Goal: Task Accomplishment & Management: Use online tool/utility

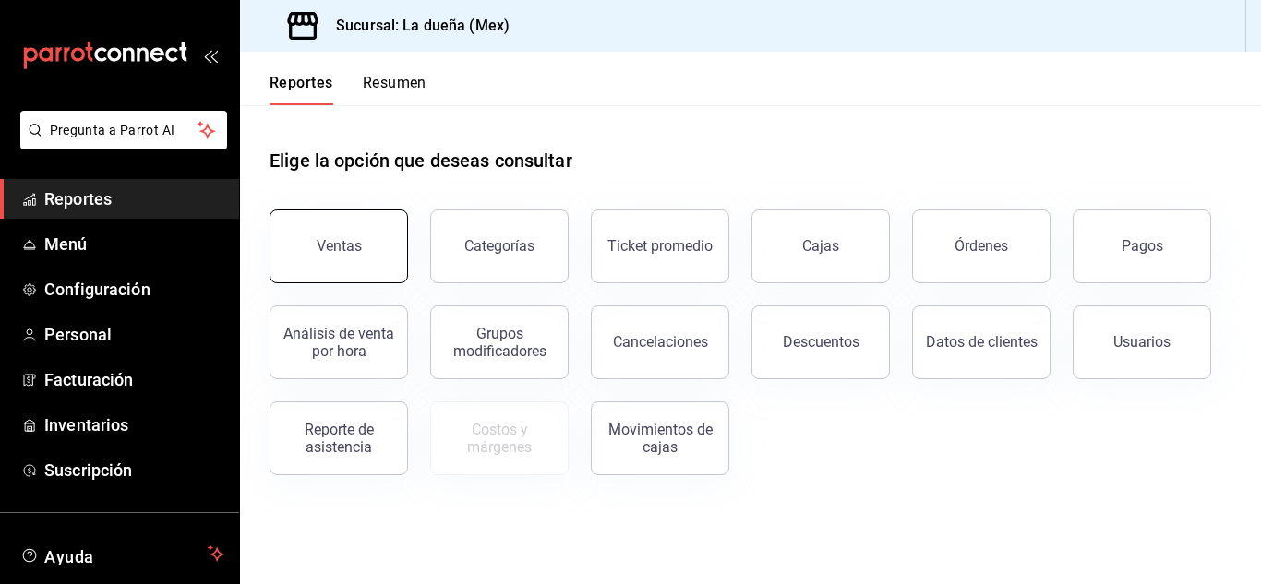
click at [341, 221] on button "Ventas" at bounding box center [339, 247] width 138 height 74
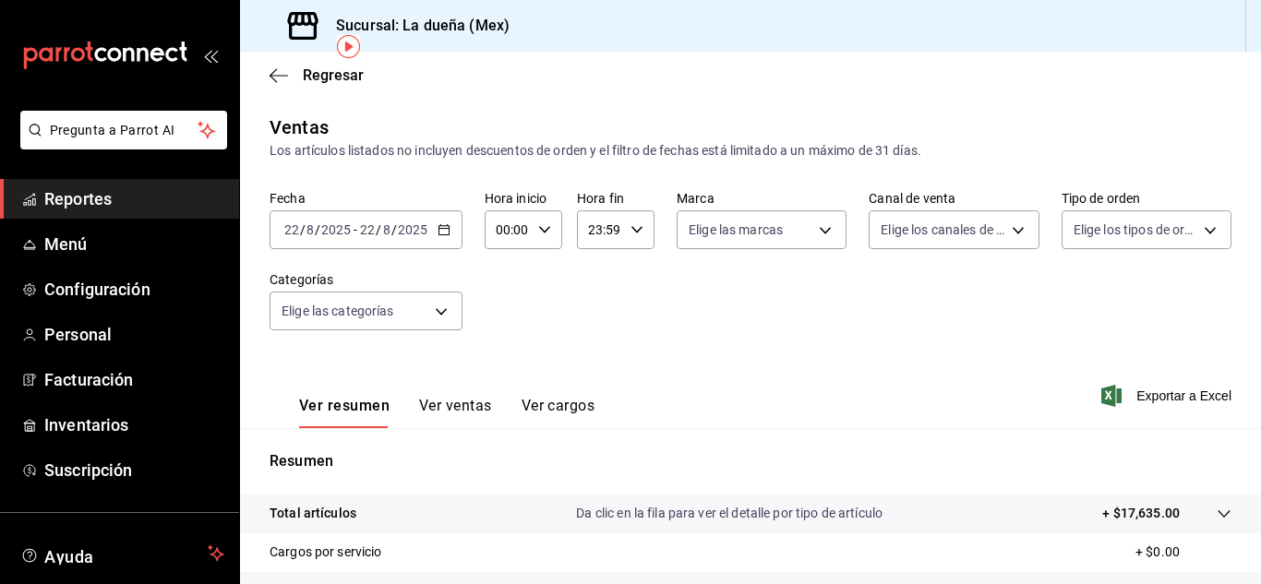
scroll to position [300, 0]
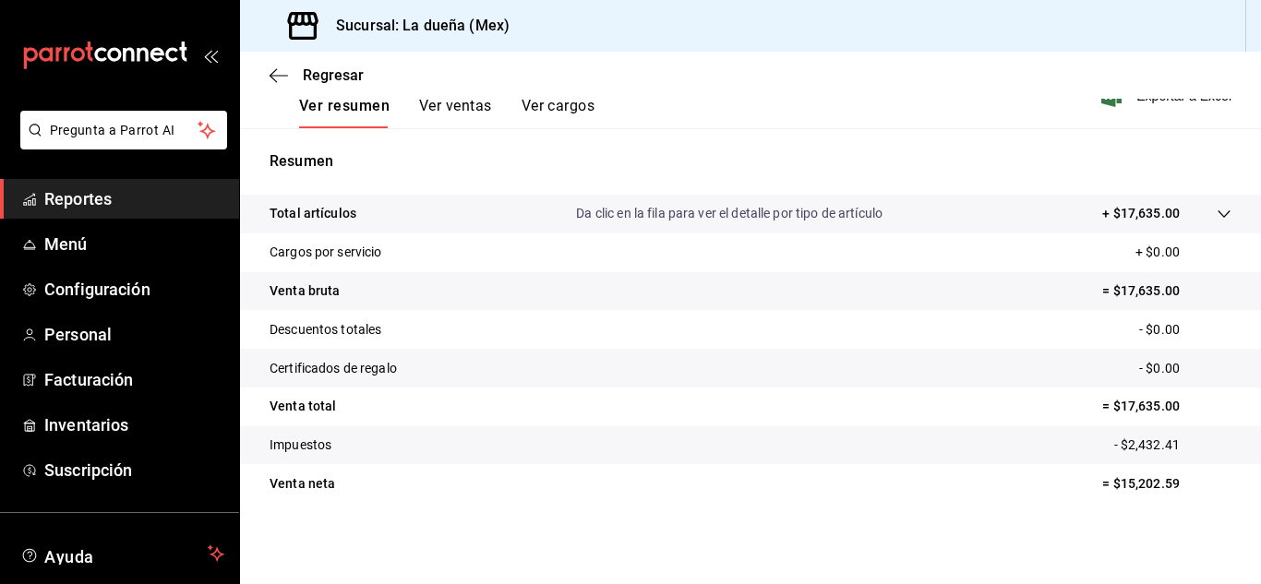
click at [442, 105] on button "Ver ventas" at bounding box center [455, 112] width 73 height 31
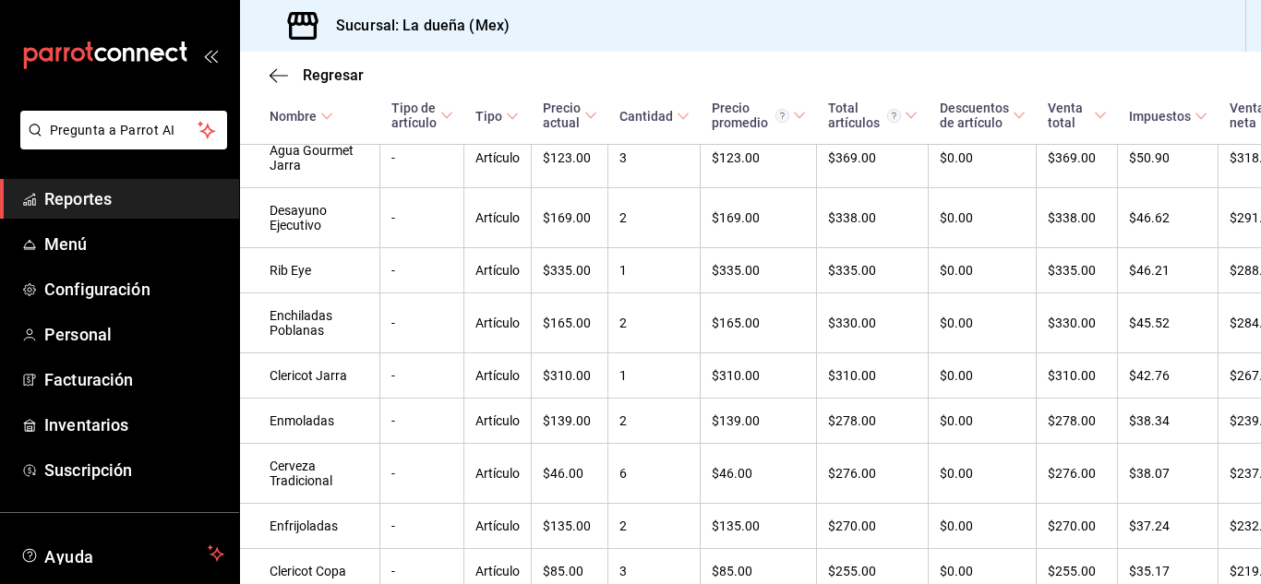
scroll to position [346, 0]
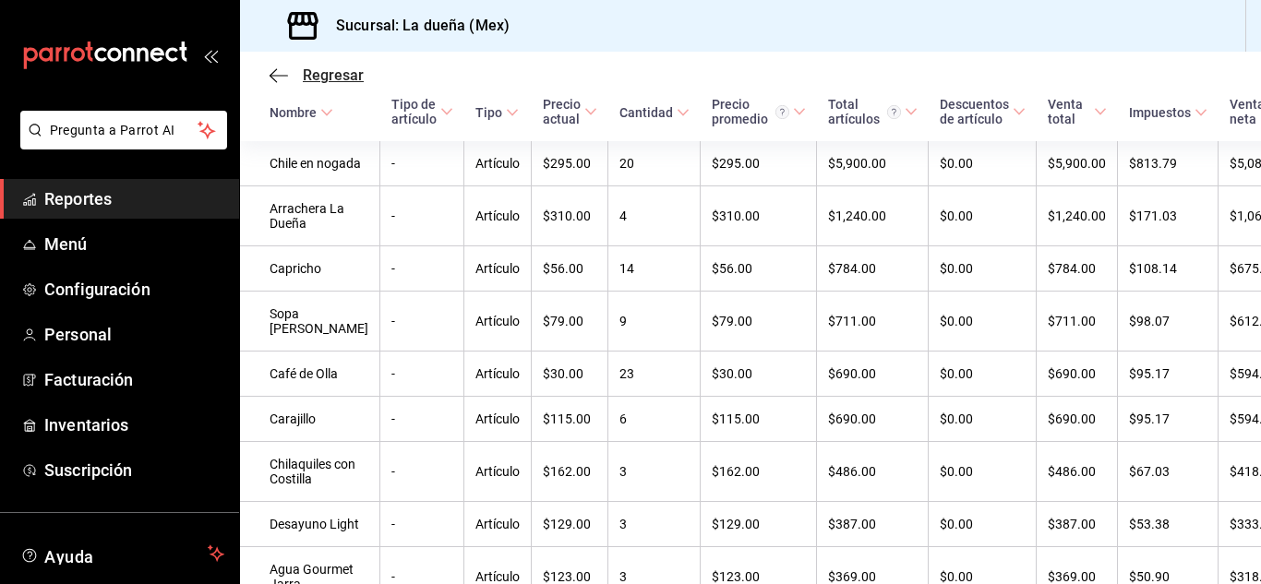
click at [275, 75] on icon "button" at bounding box center [279, 75] width 18 height 1
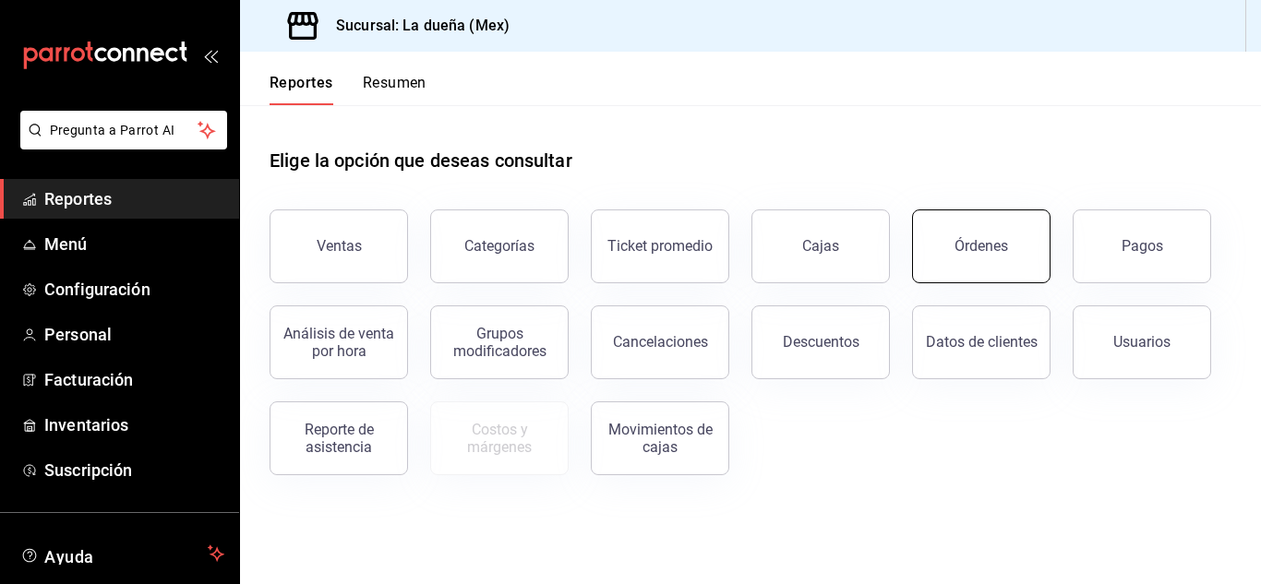
click at [951, 254] on button "Órdenes" at bounding box center [981, 247] width 138 height 74
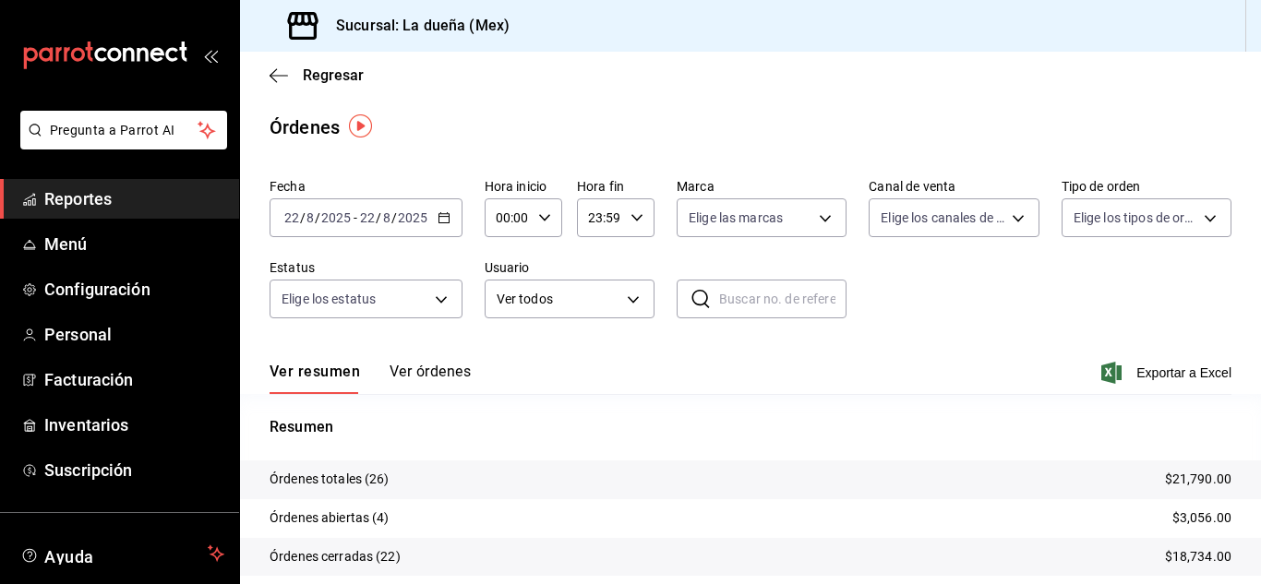
scroll to position [140, 0]
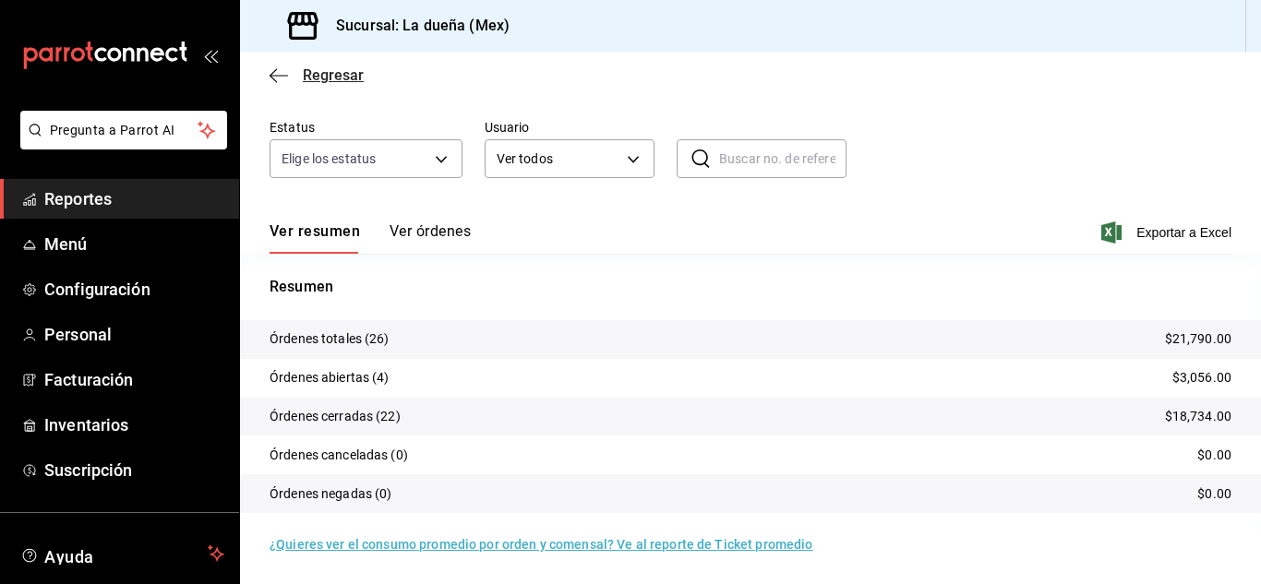
click at [280, 73] on icon "button" at bounding box center [279, 75] width 18 height 17
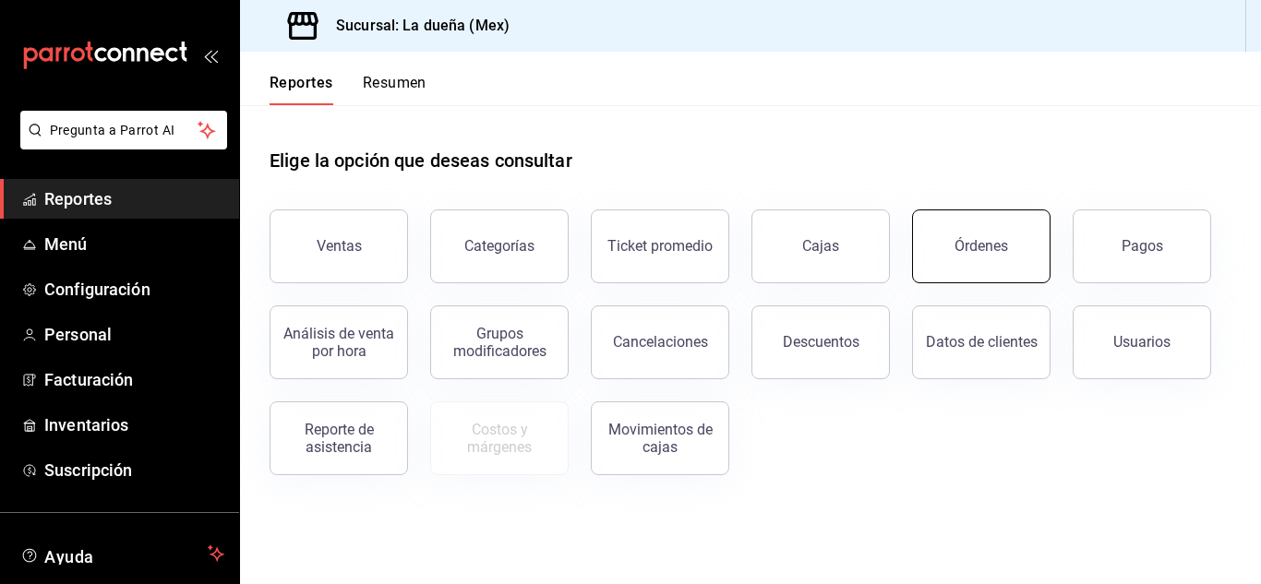
click at [947, 251] on button "Órdenes" at bounding box center [981, 247] width 138 height 74
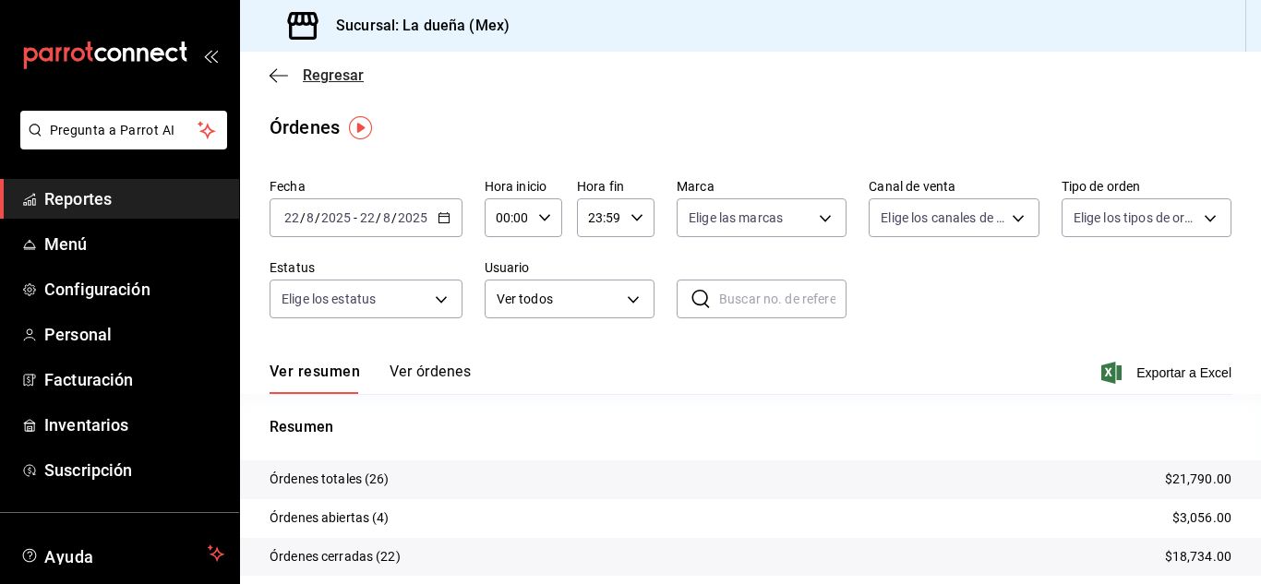
click at [284, 76] on icon "button" at bounding box center [279, 75] width 18 height 1
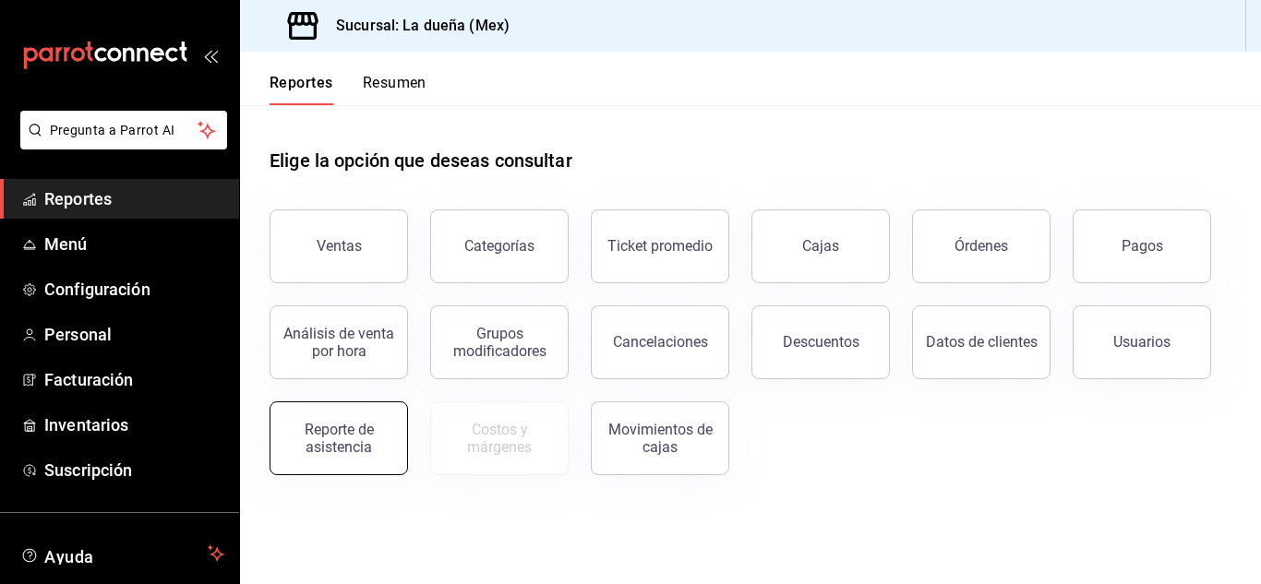
click at [365, 433] on div "Reporte de asistencia" at bounding box center [339, 438] width 114 height 35
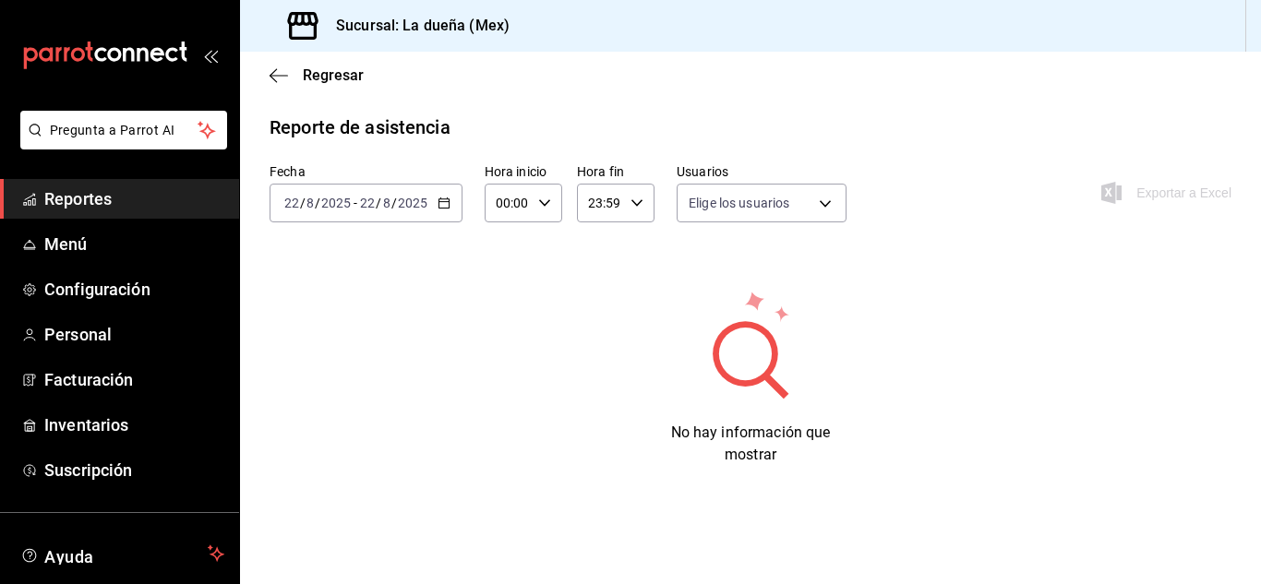
type input "4490141d-f8f0-4ded-8a55-3a7cab86ba93,d434ea31-99d2-4ed1-9dca-7e0b54a57cf6,470cb…"
click at [271, 79] on icon "button" at bounding box center [279, 75] width 18 height 17
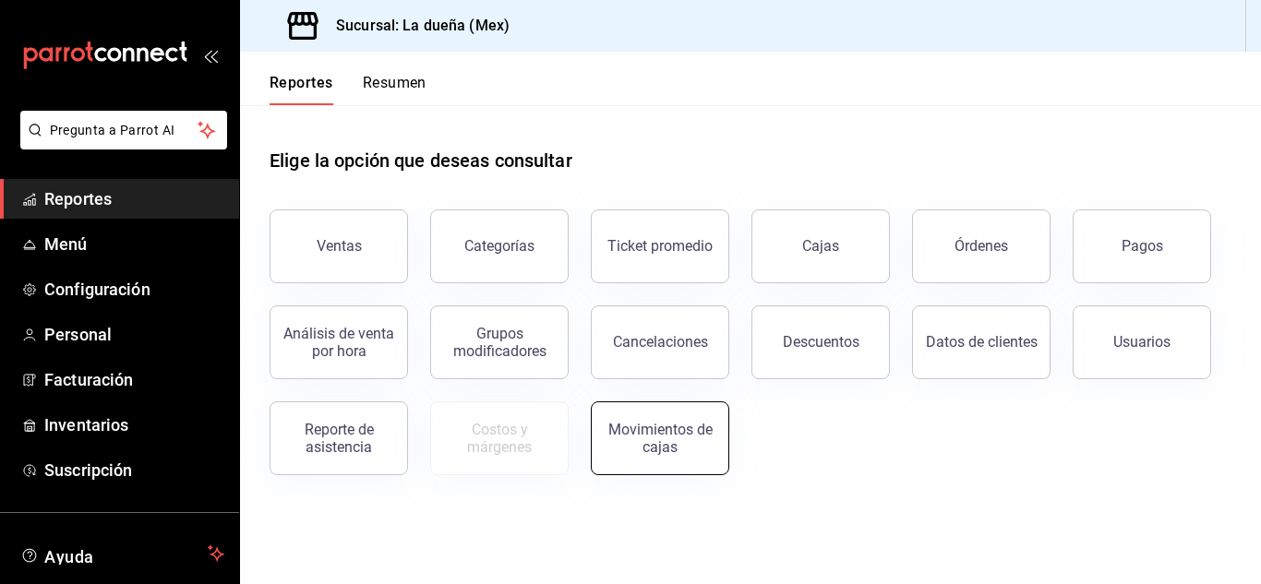
click at [632, 426] on div "Movimientos de cajas" at bounding box center [660, 438] width 114 height 35
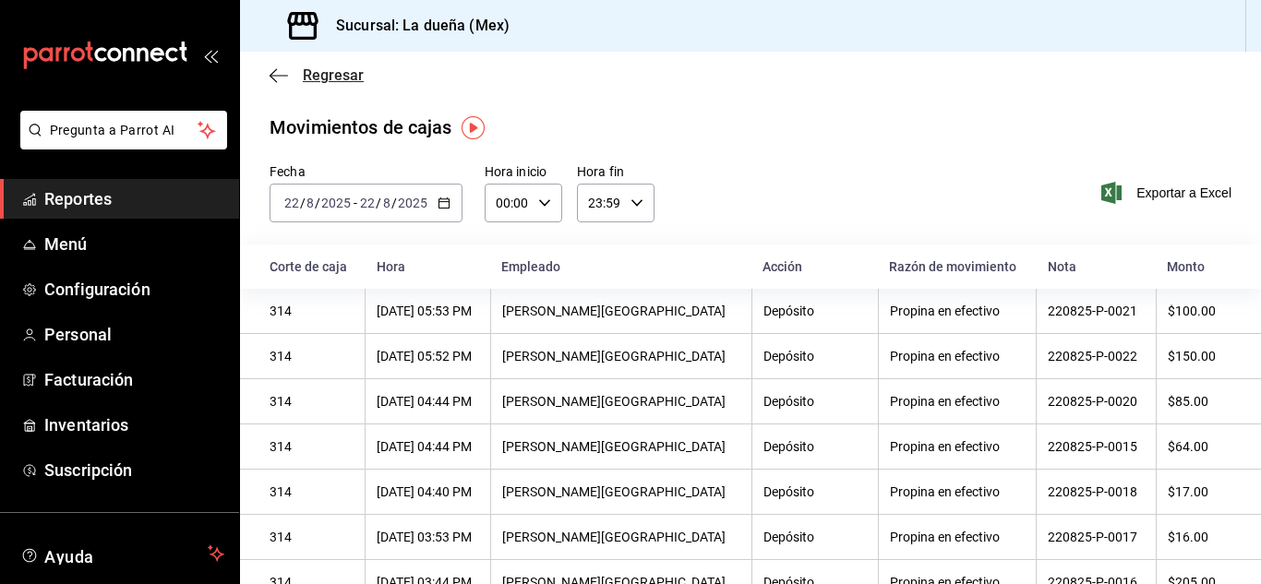
click at [271, 80] on icon "button" at bounding box center [279, 75] width 18 height 17
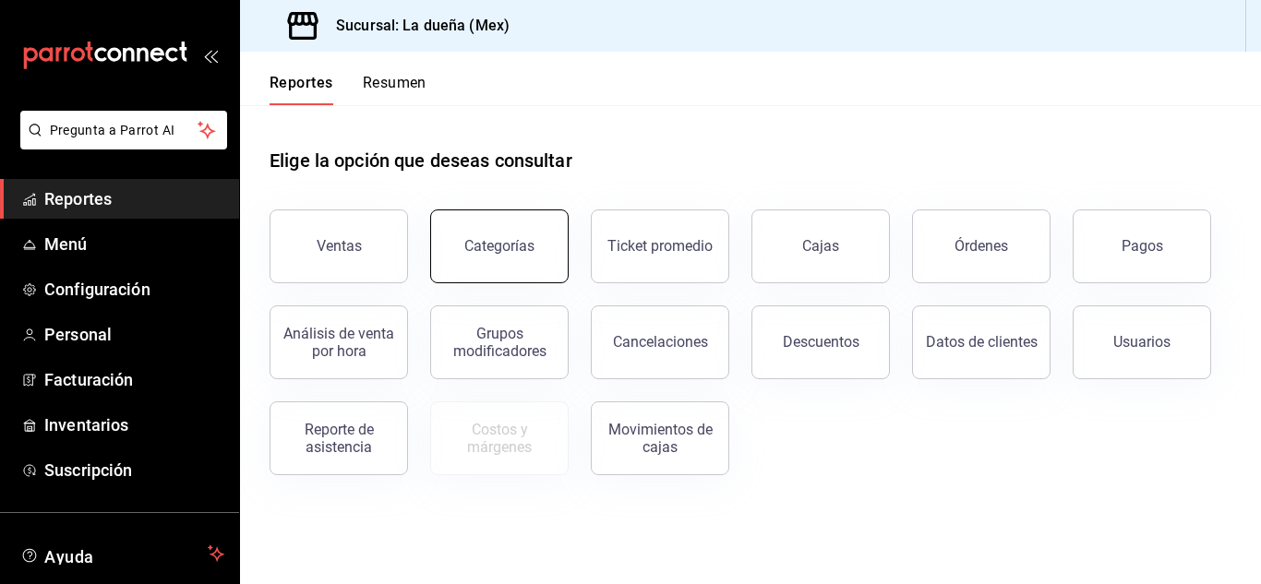
click at [500, 254] on div "Categorías" at bounding box center [499, 246] width 70 height 18
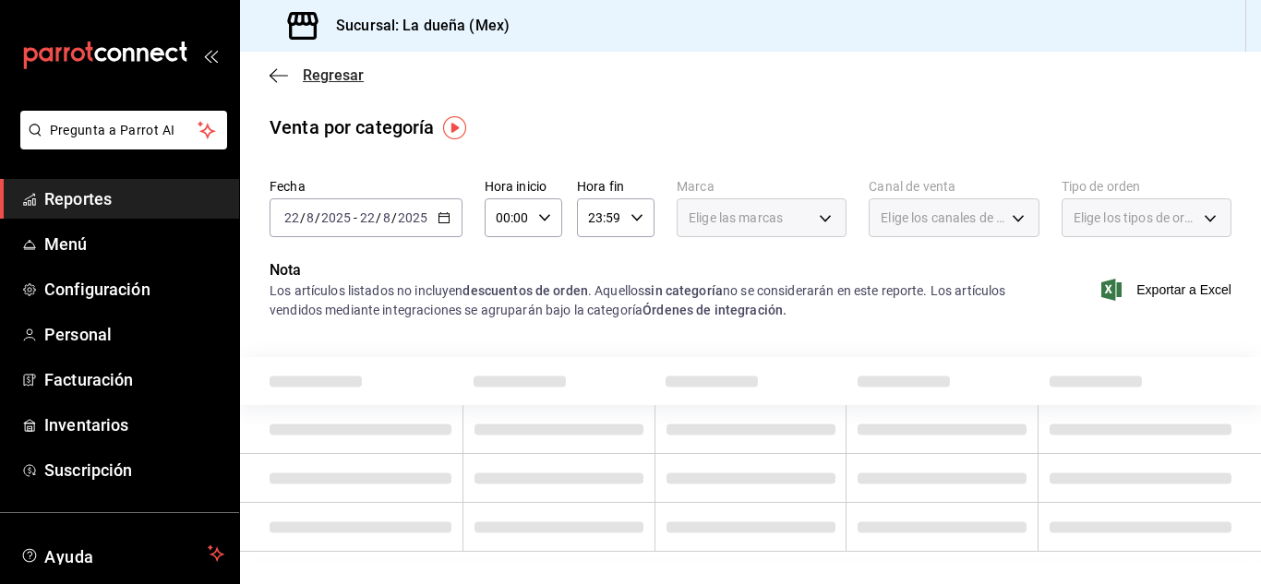
click at [289, 78] on span "Regresar" at bounding box center [317, 75] width 94 height 18
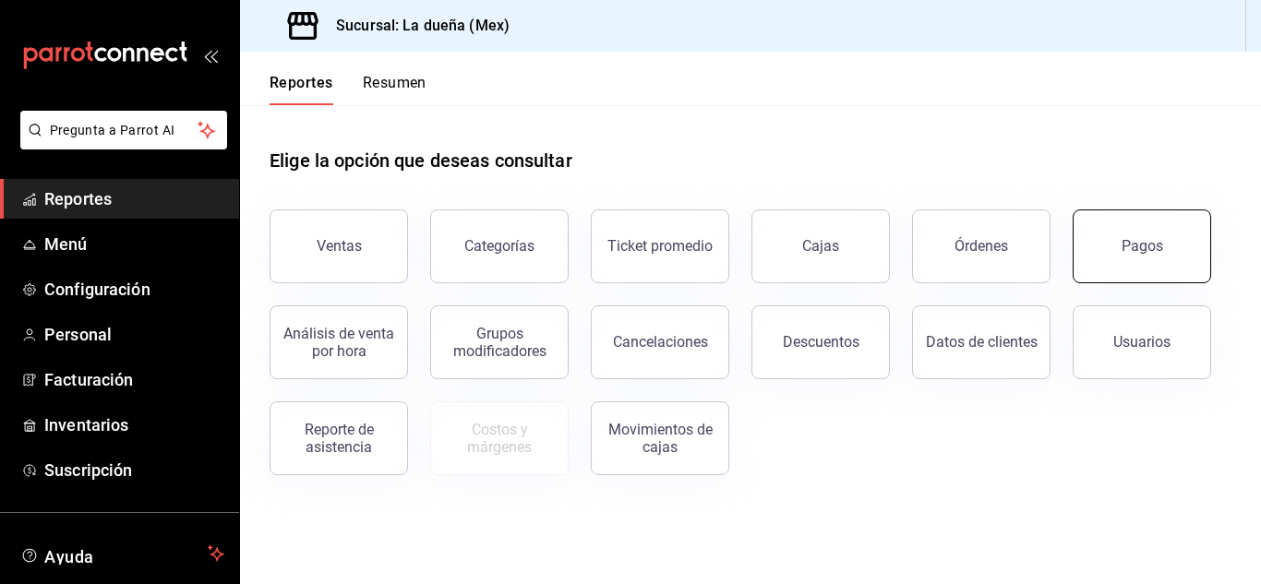
click at [1099, 235] on button "Pagos" at bounding box center [1142, 247] width 138 height 74
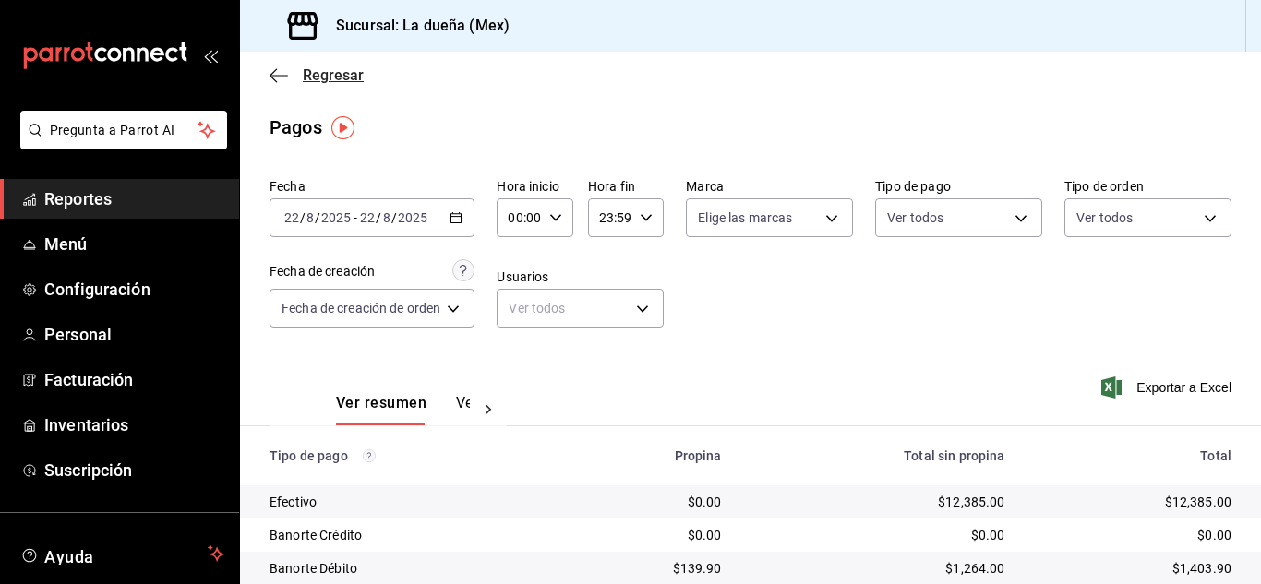
click at [279, 69] on icon "button" at bounding box center [279, 75] width 18 height 17
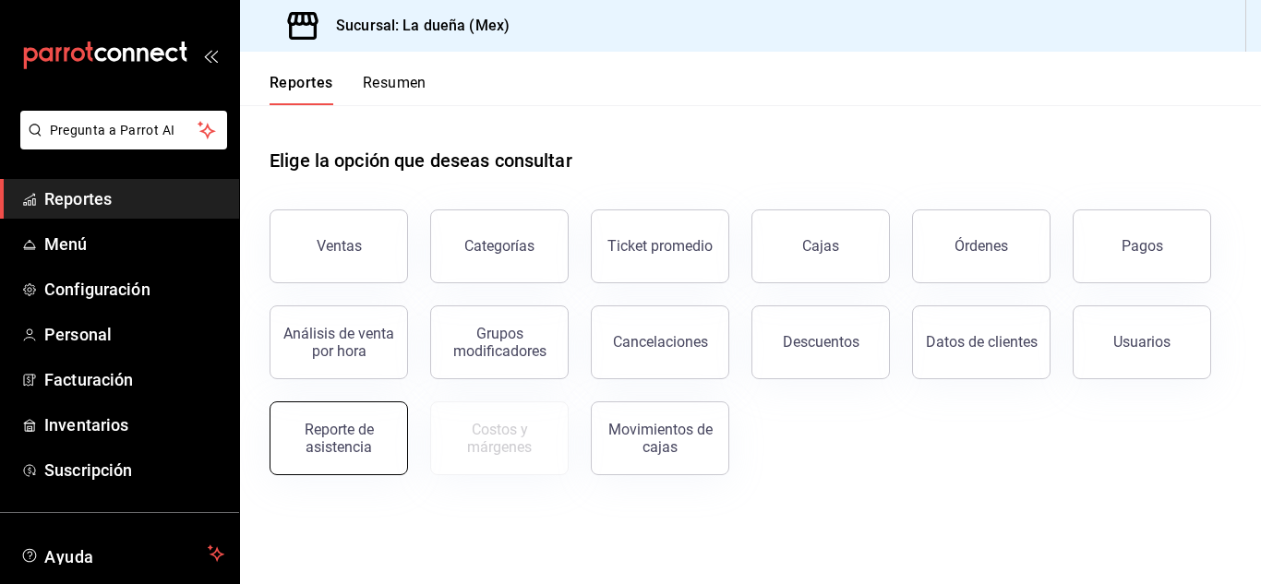
click at [322, 424] on div "Reporte de asistencia" at bounding box center [339, 438] width 114 height 35
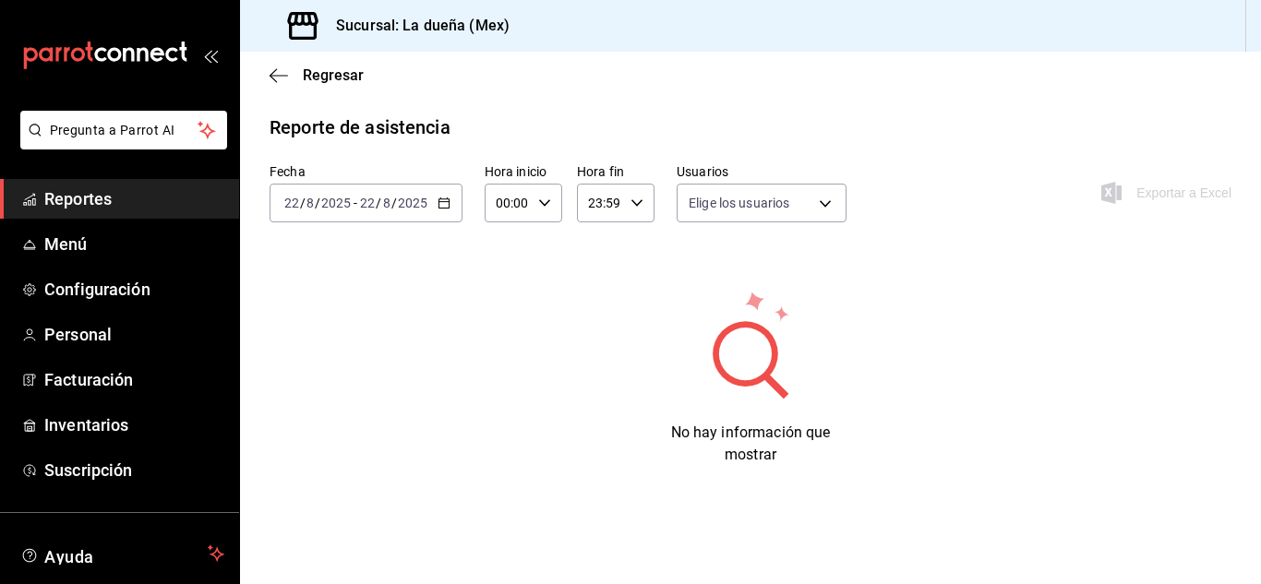
type input "4490141d-f8f0-4ded-8a55-3a7cab86ba93,d434ea31-99d2-4ed1-9dca-7e0b54a57cf6,470cb…"
click at [141, 239] on span "Menú" at bounding box center [134, 244] width 180 height 25
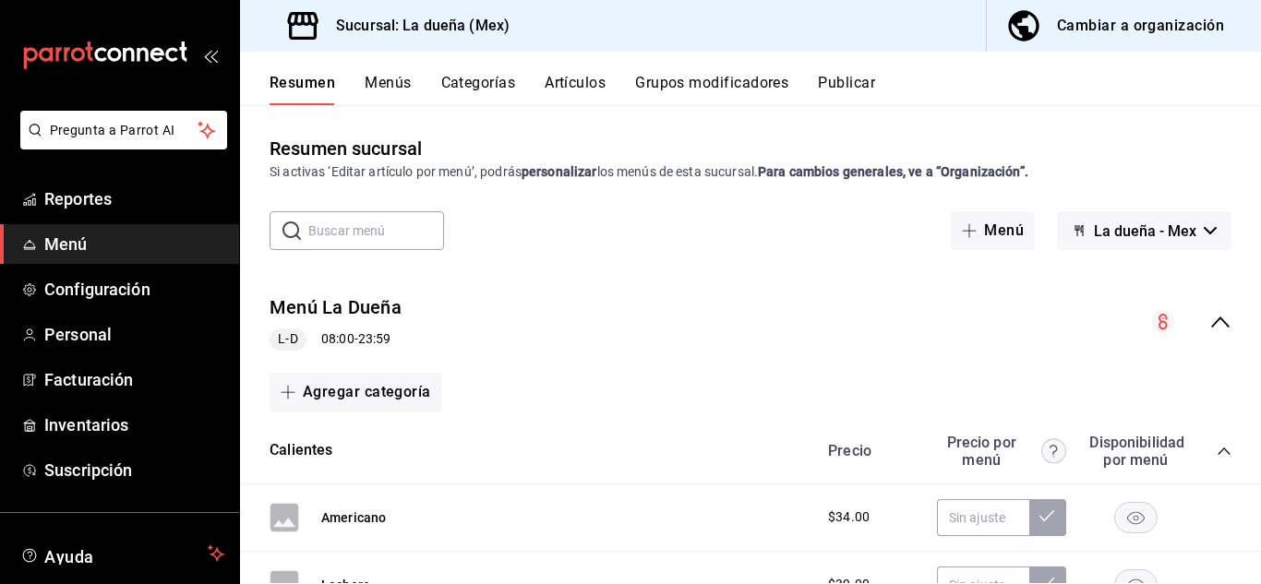
click at [405, 80] on button "Menús" at bounding box center [388, 89] width 46 height 31
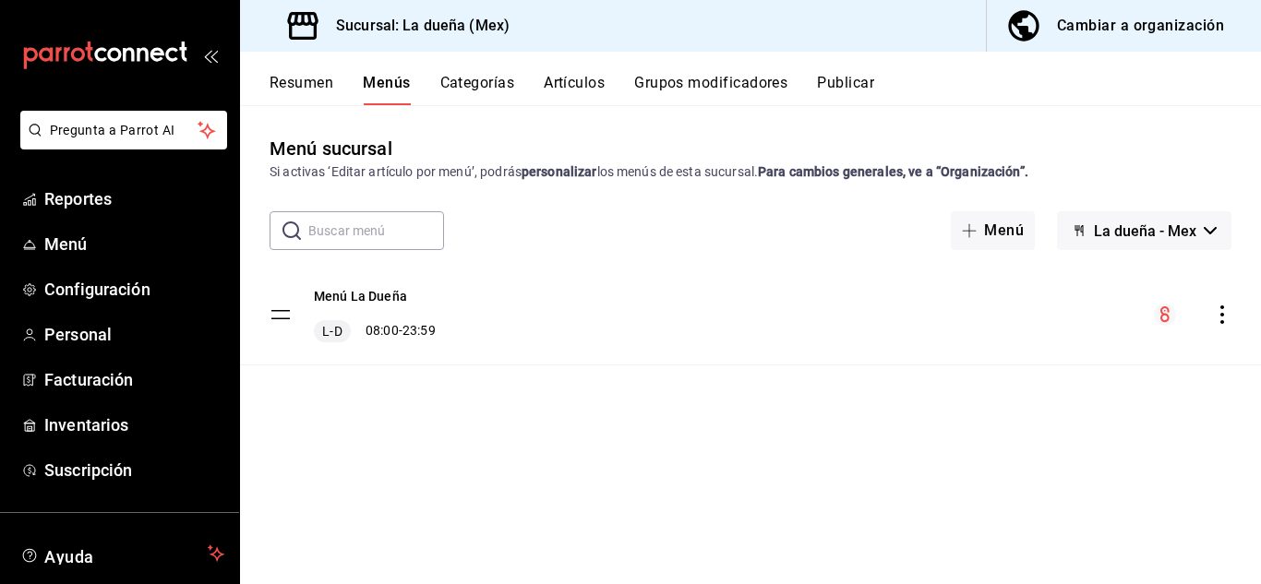
click at [472, 82] on button "Categorías" at bounding box center [477, 89] width 75 height 31
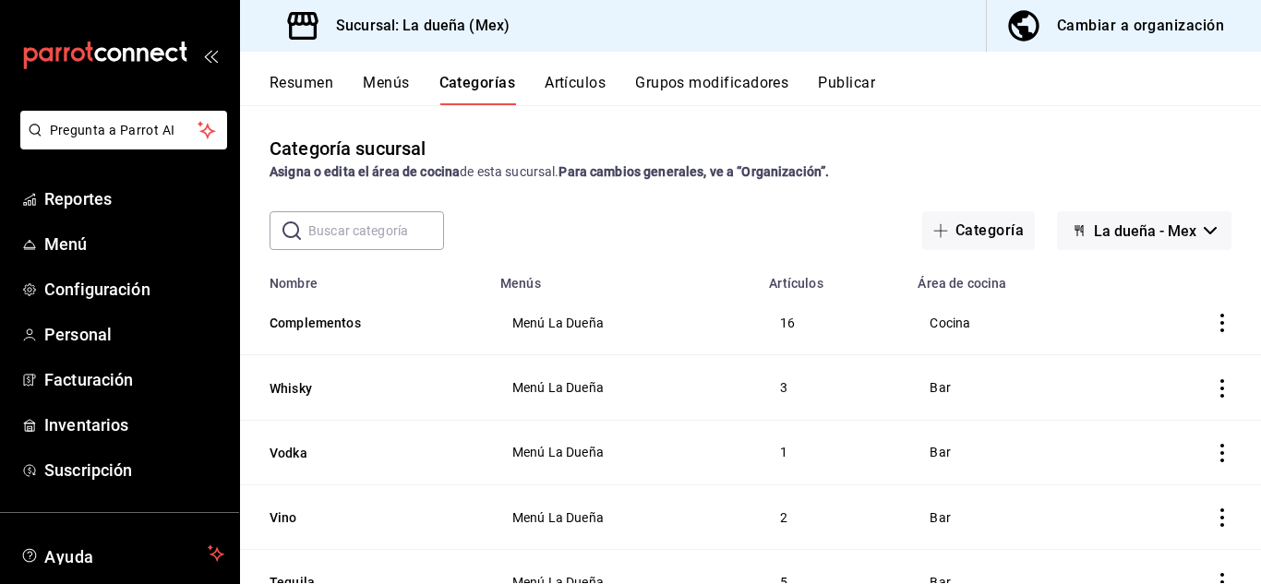
click at [566, 78] on button "Artículos" at bounding box center [575, 89] width 61 height 31
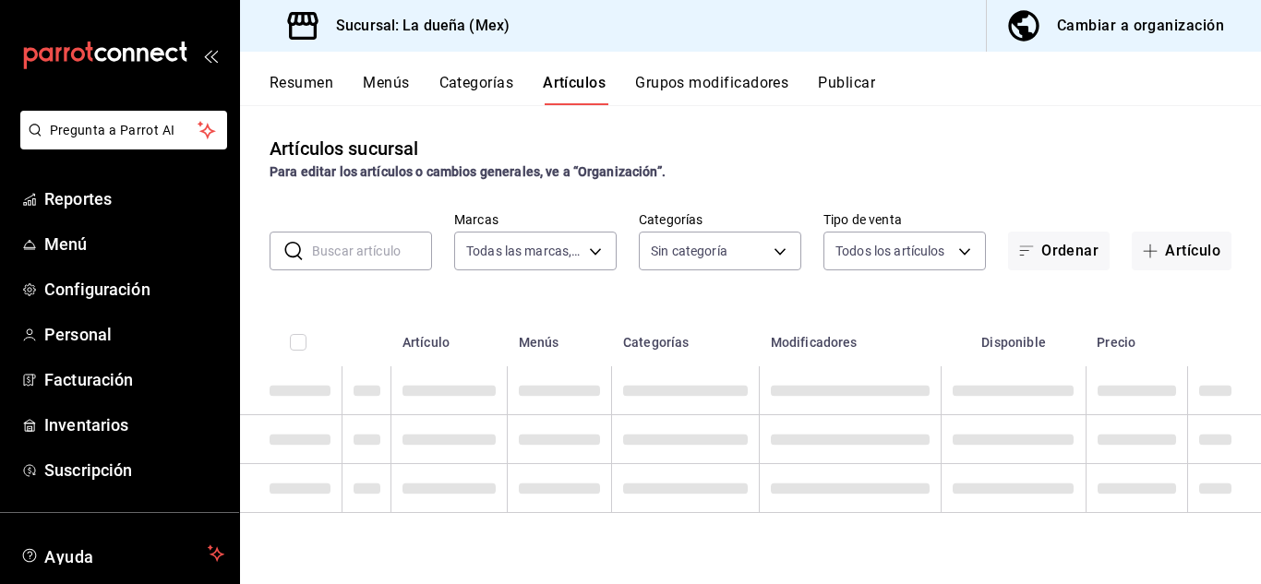
type input "94d1fdea-8a7d-4b32-b323-0b3e1f4f959b"
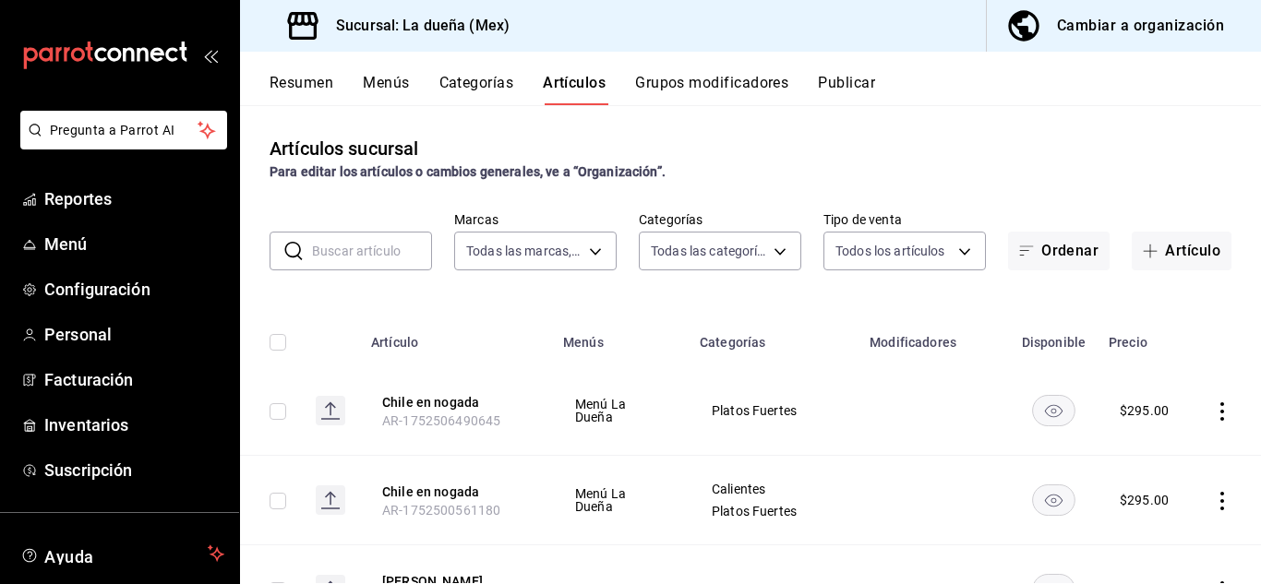
type input "a2aa69ab-83c0-4686-ab8d-6735f58a3581,74e8e9d8-c01d-4c29-8c0f-aa012c9a45fa,93771…"
click at [670, 78] on button "Grupos modificadores" at bounding box center [711, 89] width 153 height 31
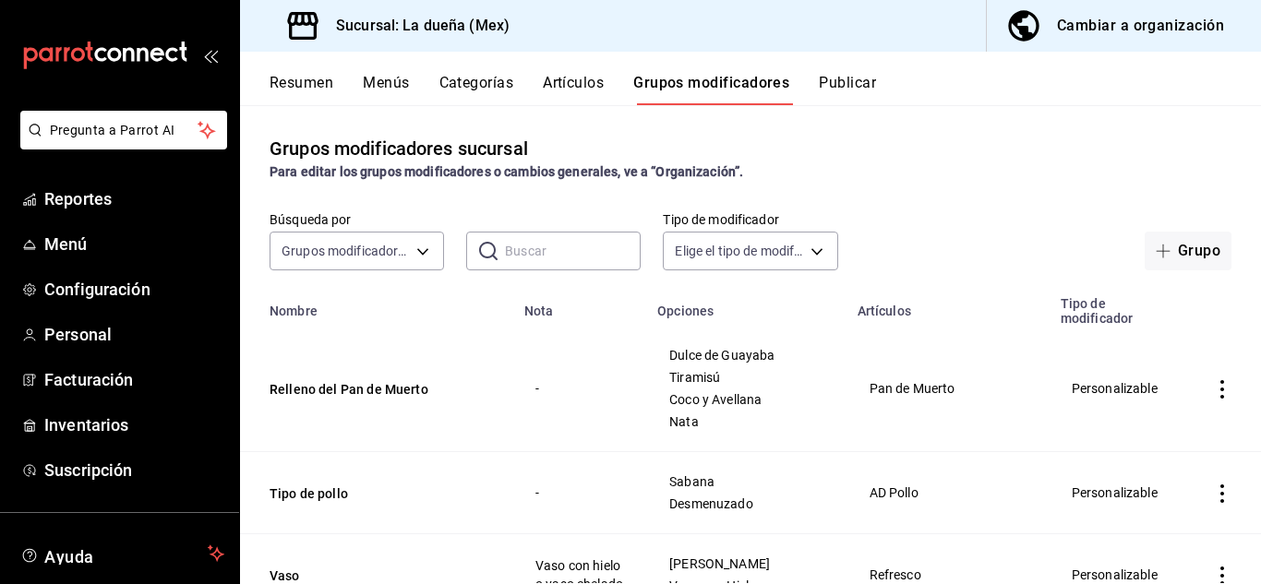
click at [832, 83] on button "Publicar" at bounding box center [847, 89] width 57 height 31
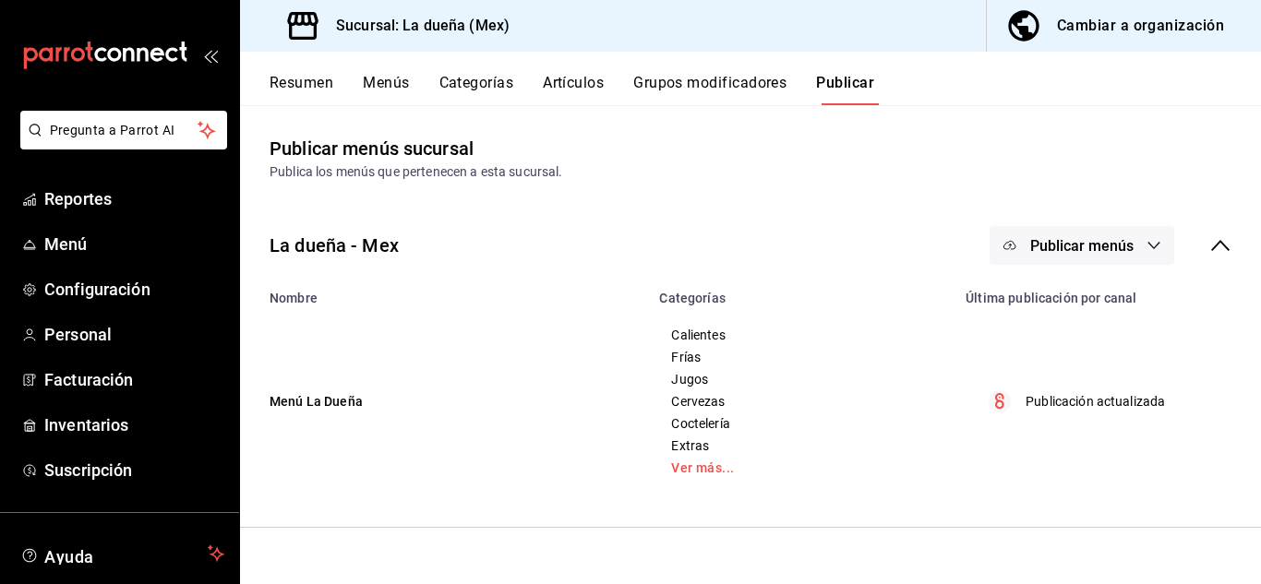
click at [280, 84] on button "Resumen" at bounding box center [302, 89] width 64 height 31
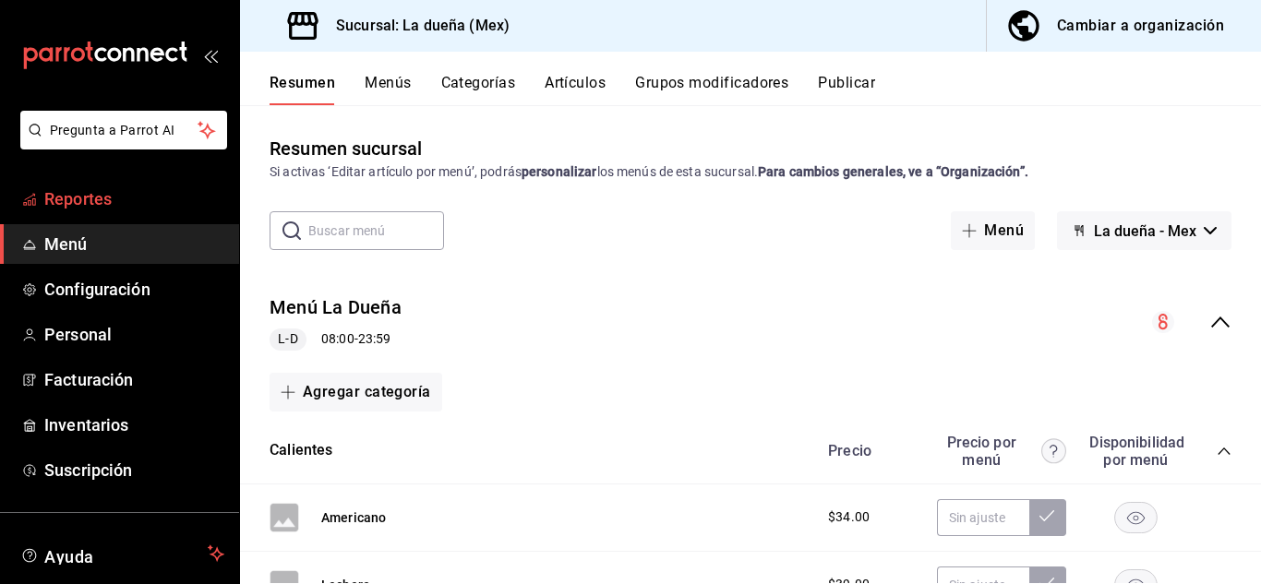
click at [107, 189] on span "Reportes" at bounding box center [134, 199] width 180 height 25
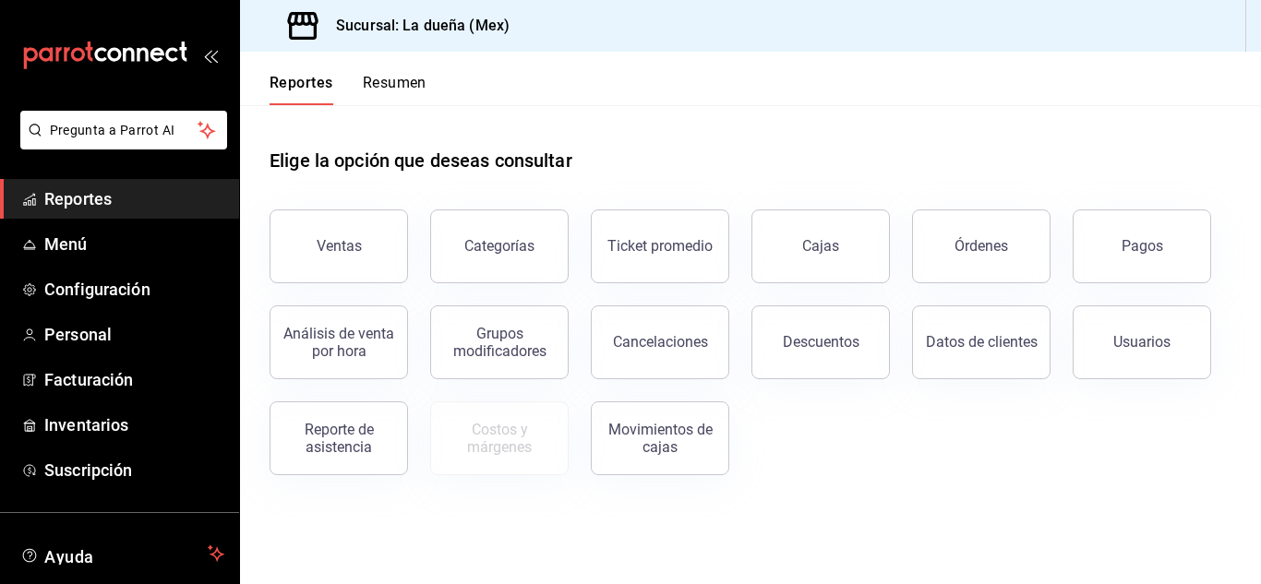
click at [415, 78] on button "Resumen" at bounding box center [395, 89] width 64 height 31
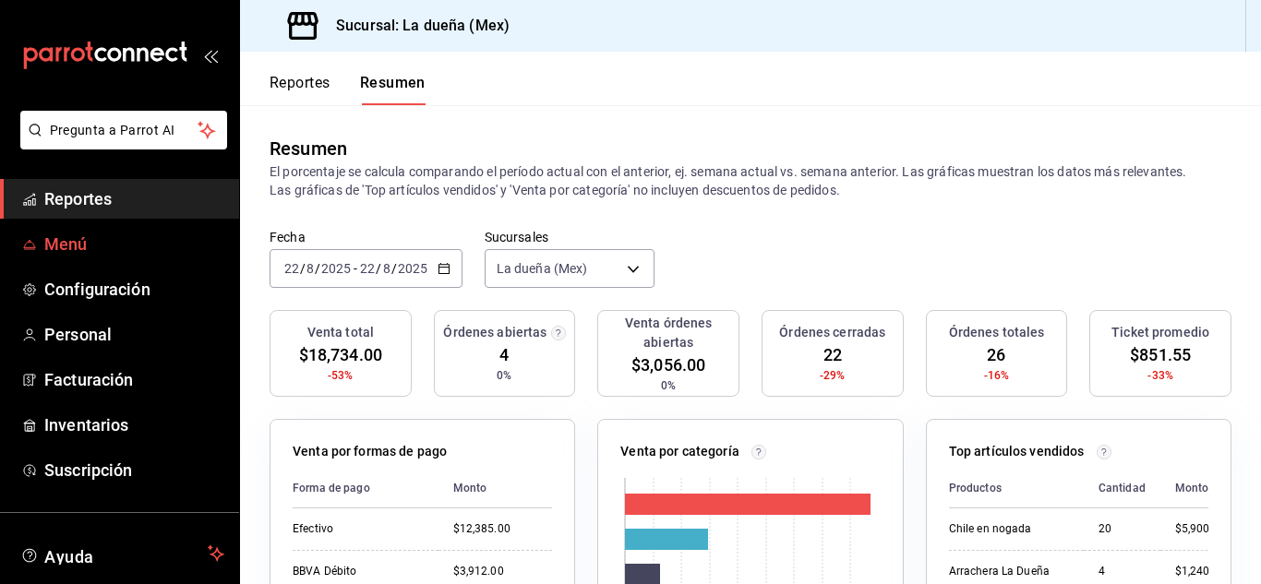
click at [110, 241] on span "Menú" at bounding box center [134, 244] width 180 height 25
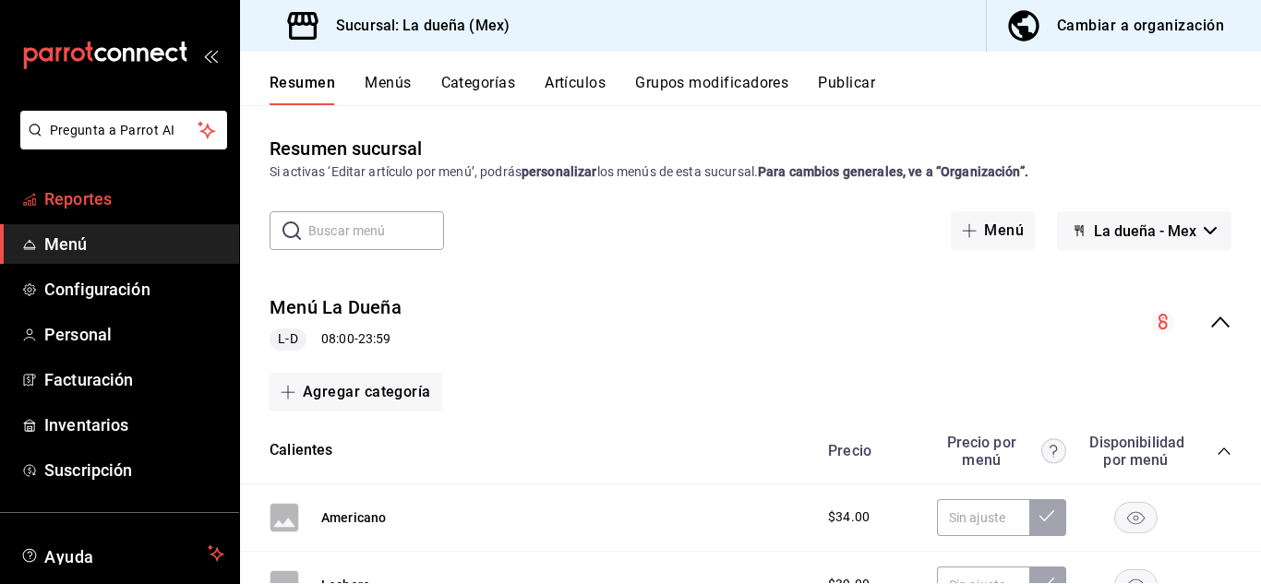
click at [84, 187] on span "Reportes" at bounding box center [134, 199] width 180 height 25
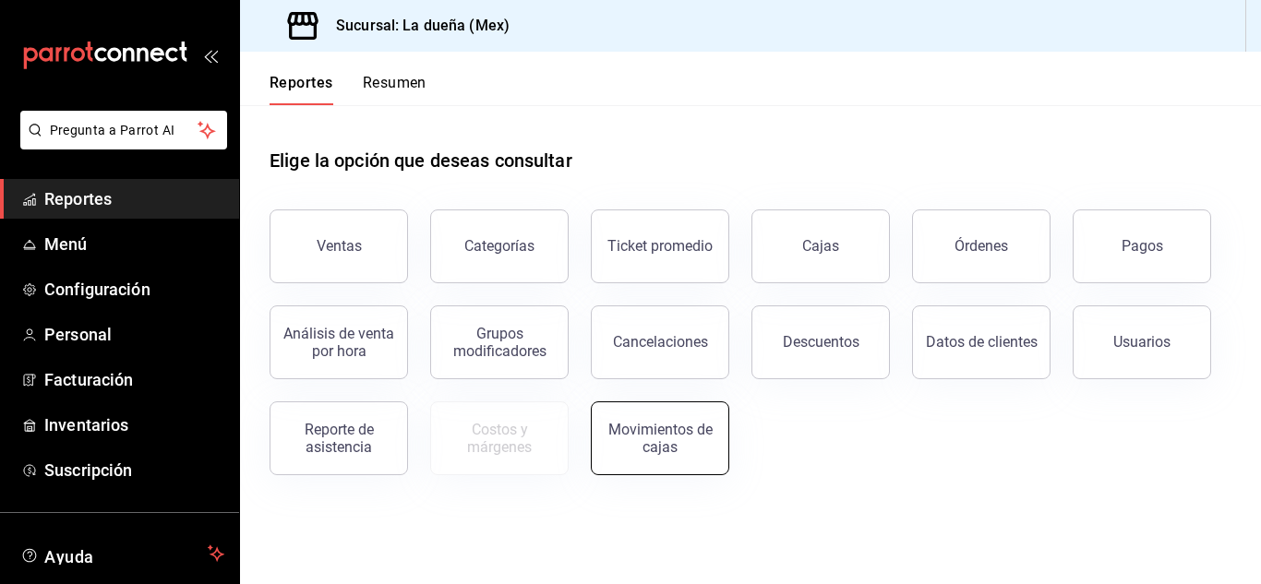
click at [679, 427] on div "Movimientos de cajas" at bounding box center [660, 438] width 114 height 35
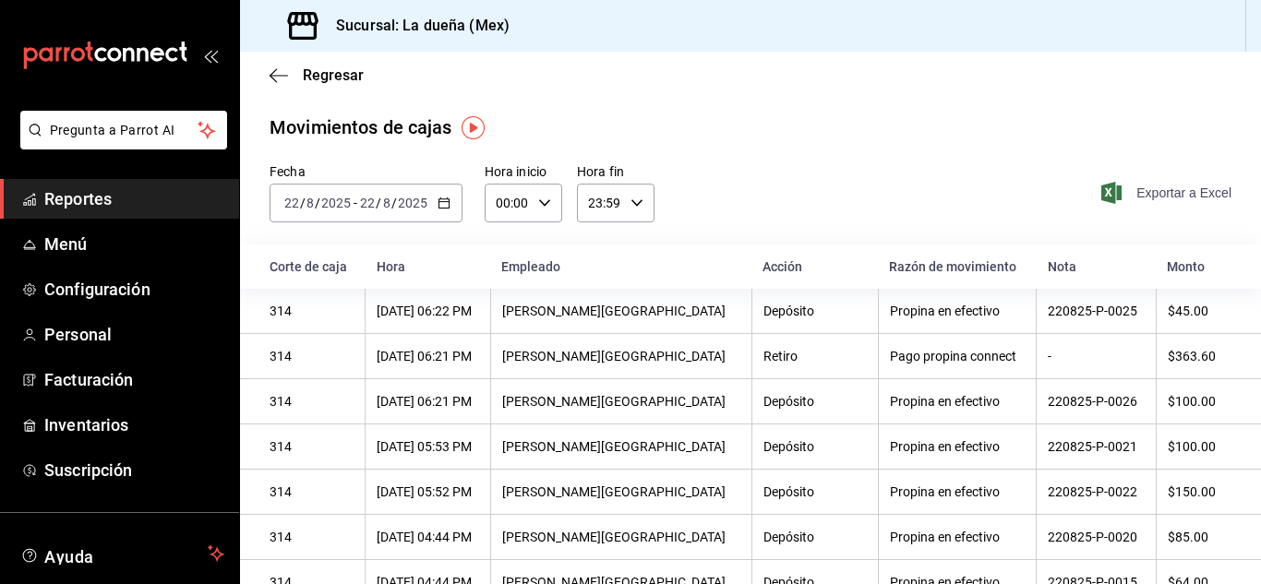
click at [1135, 191] on span "Exportar a Excel" at bounding box center [1168, 193] width 126 height 22
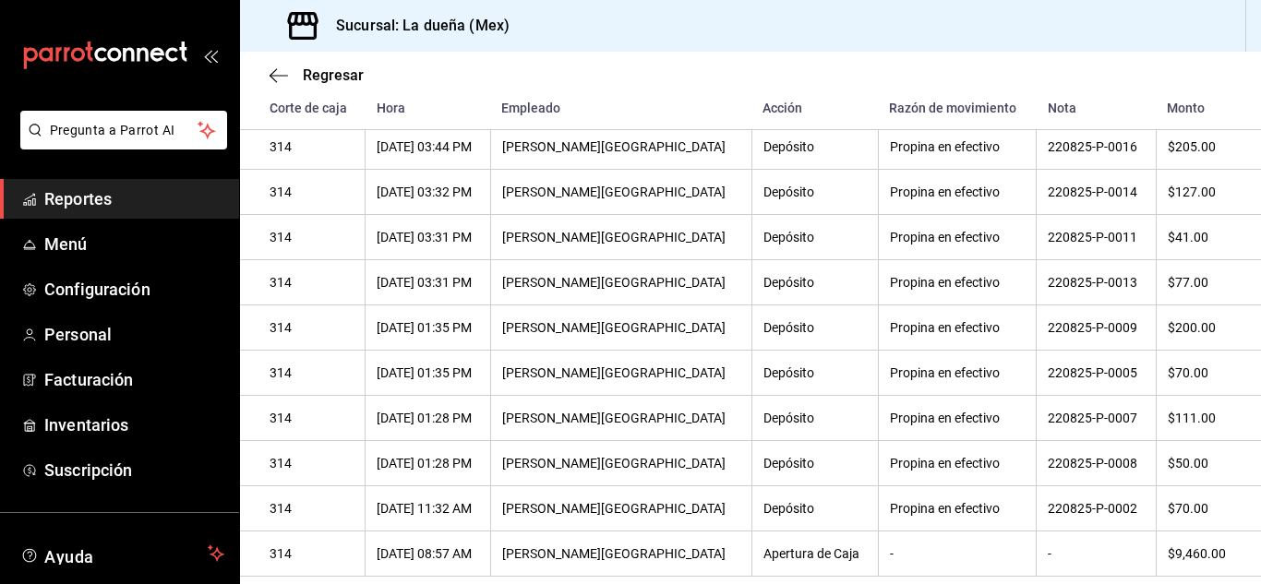
scroll to position [159, 0]
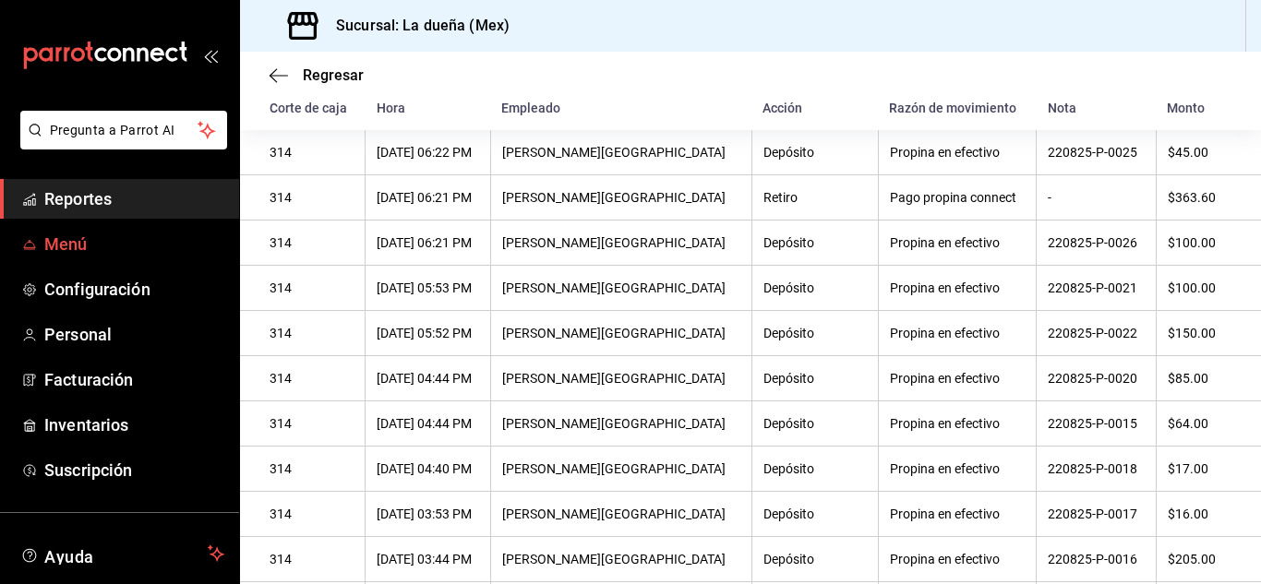
click at [53, 239] on span "Menú" at bounding box center [134, 244] width 180 height 25
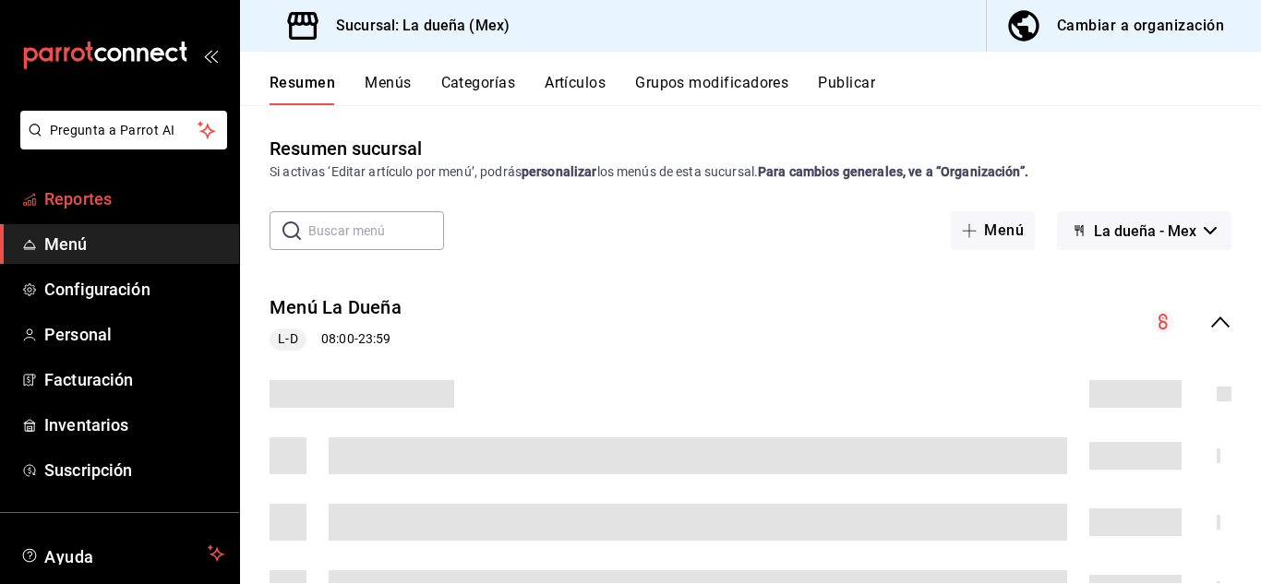
click at [75, 191] on span "Reportes" at bounding box center [134, 199] width 180 height 25
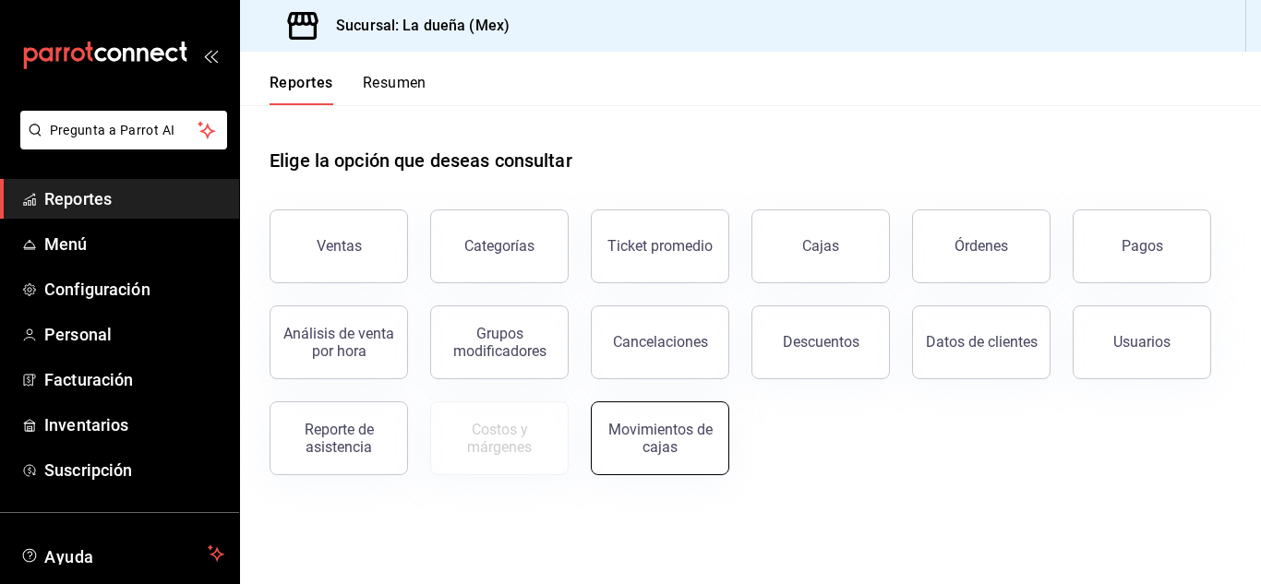
click at [651, 452] on div "Movimientos de cajas" at bounding box center [660, 438] width 114 height 35
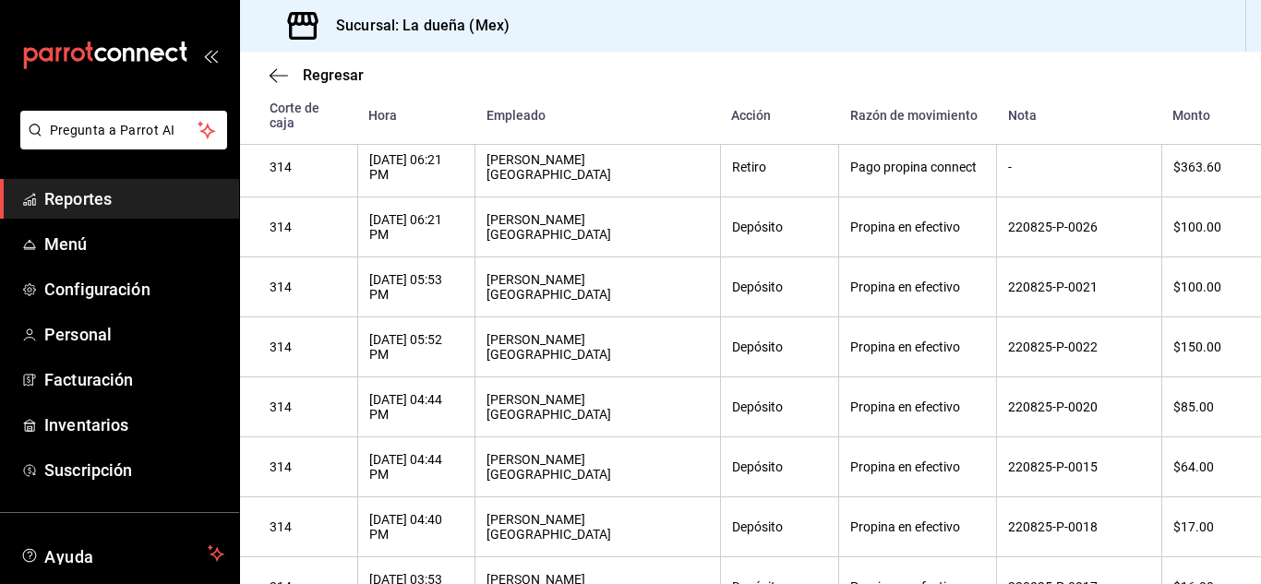
scroll to position [809, 0]
